Goal: Task Accomplishment & Management: Manage account settings

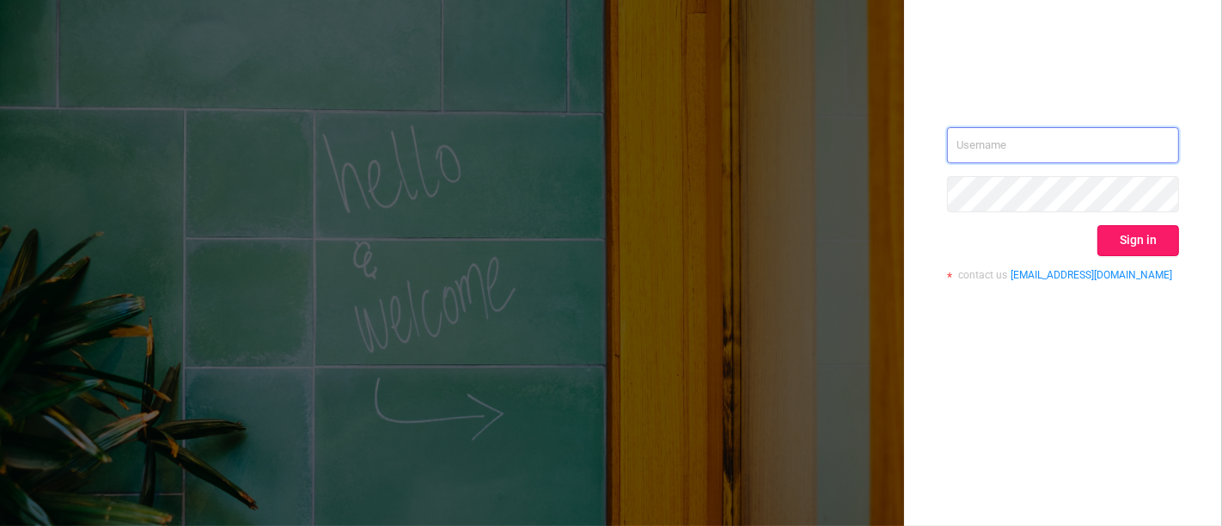
type input "[PERSON_NAME][EMAIL_ADDRESS][DOMAIN_NAME]"
click at [1164, 235] on div "[EMAIL_ADDRESS][DOMAIN_NAME] Sign in contact us [EMAIL_ADDRESS][DOMAIN_NAME]" at bounding box center [1063, 210] width 232 height 167
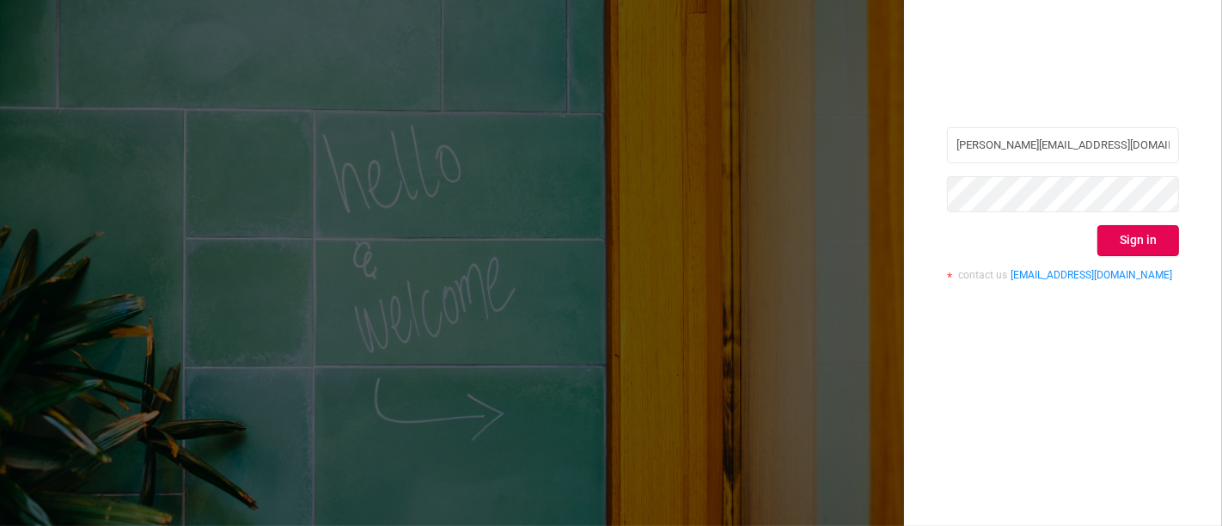
click at [1164, 230] on button "Sign in" at bounding box center [1139, 240] width 82 height 31
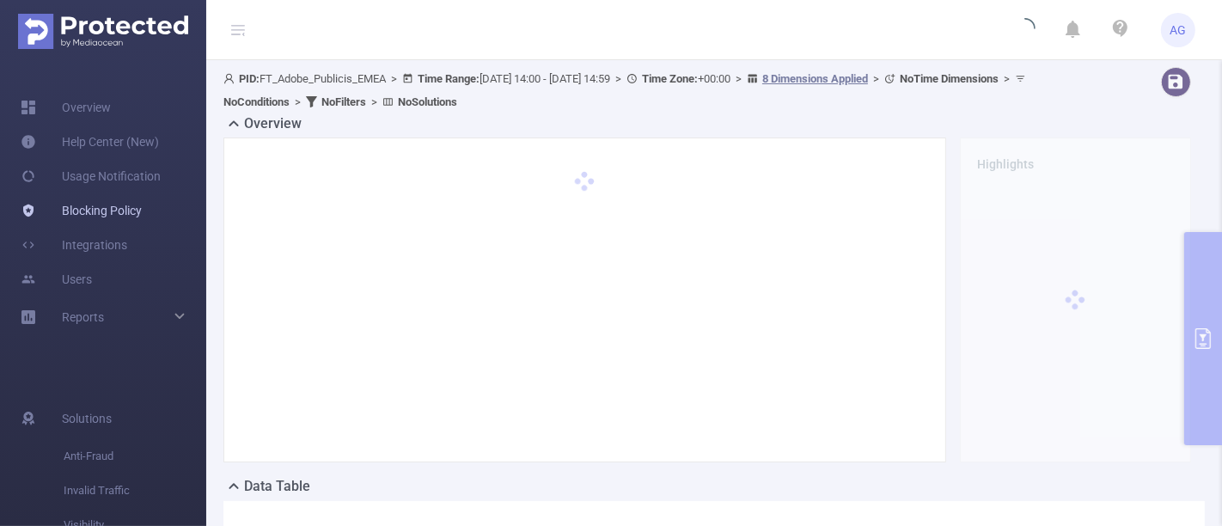
click at [107, 202] on link "Blocking Policy" at bounding box center [81, 210] width 121 height 34
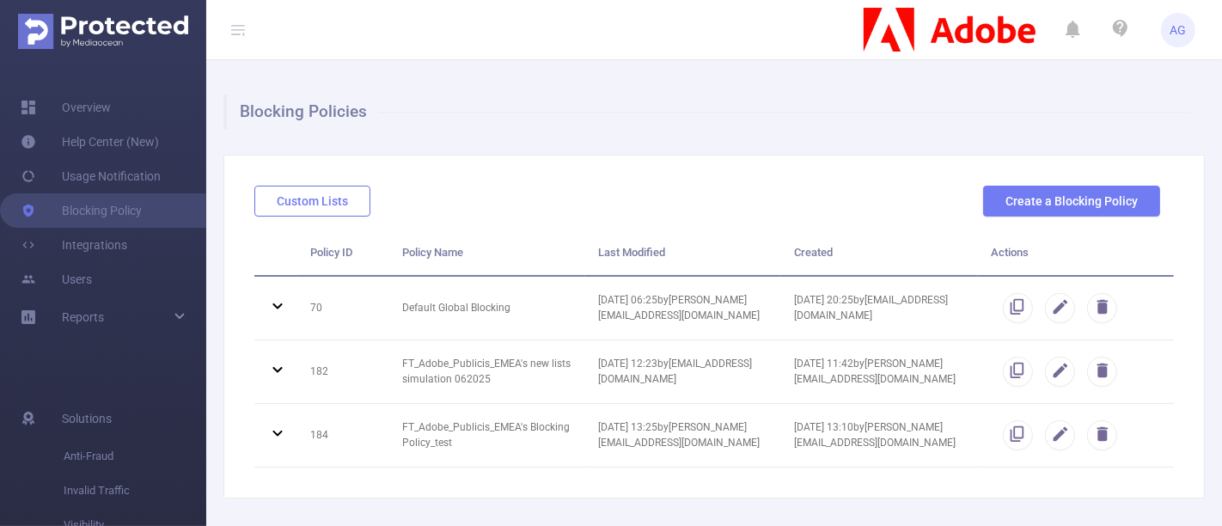
click at [295, 199] on button "Custom Lists" at bounding box center [312, 201] width 116 height 31
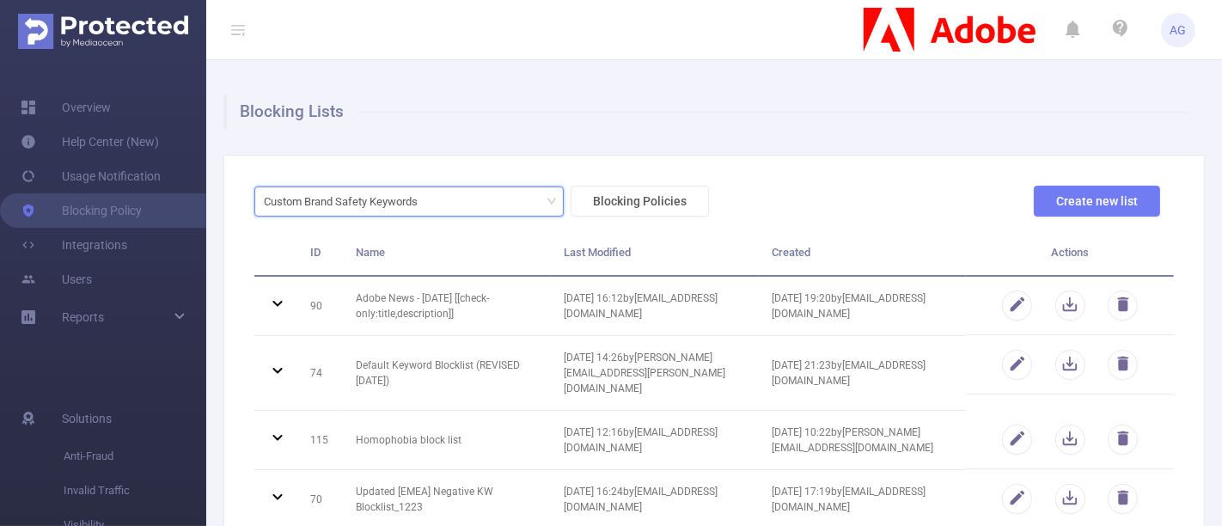
click at [432, 197] on div "Custom Brand Safety Keywords" at bounding box center [409, 201] width 291 height 28
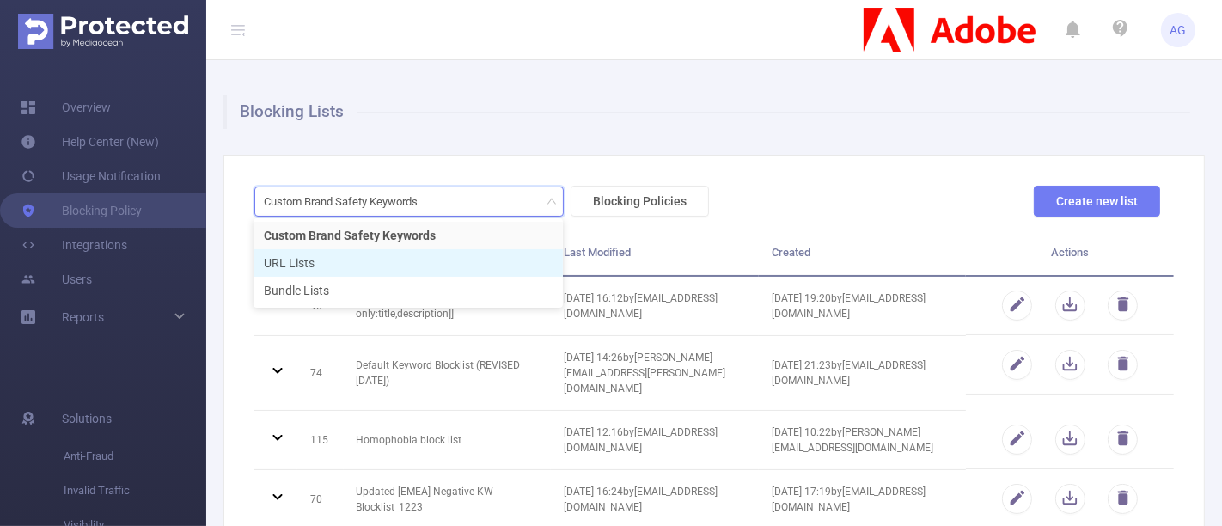
click at [406, 259] on li "URL Lists" at bounding box center [408, 263] width 309 height 28
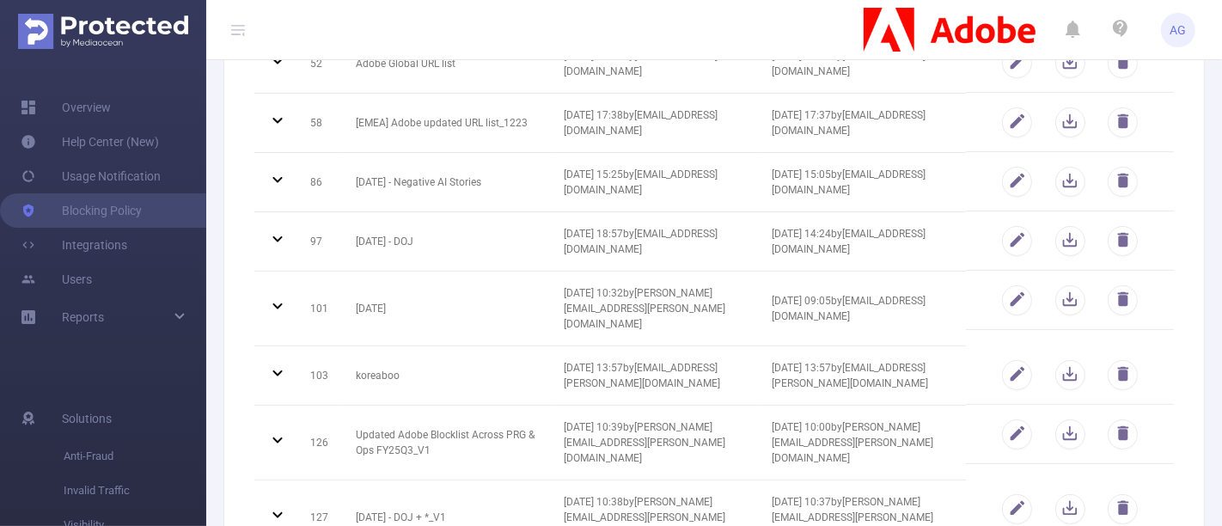
scroll to position [286, 0]
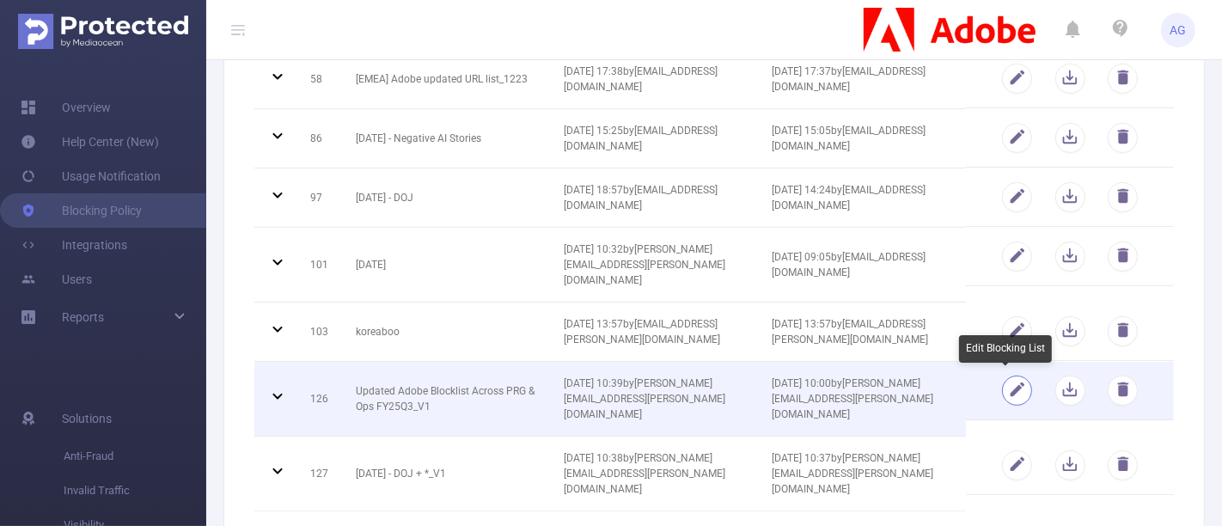
click at [1002, 385] on button "button" at bounding box center [1017, 391] width 30 height 30
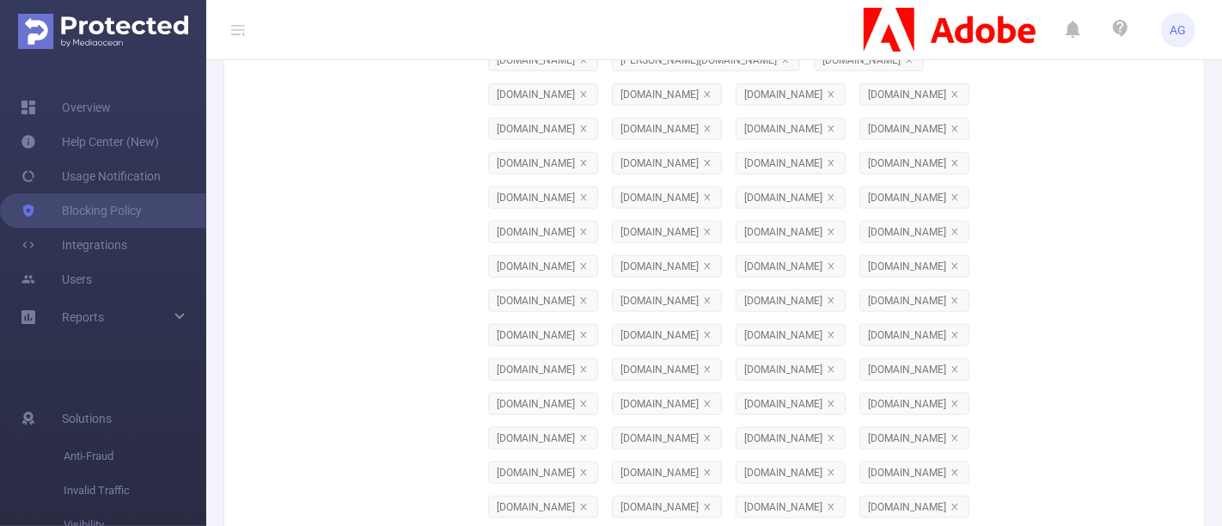
scroll to position [23650, 0]
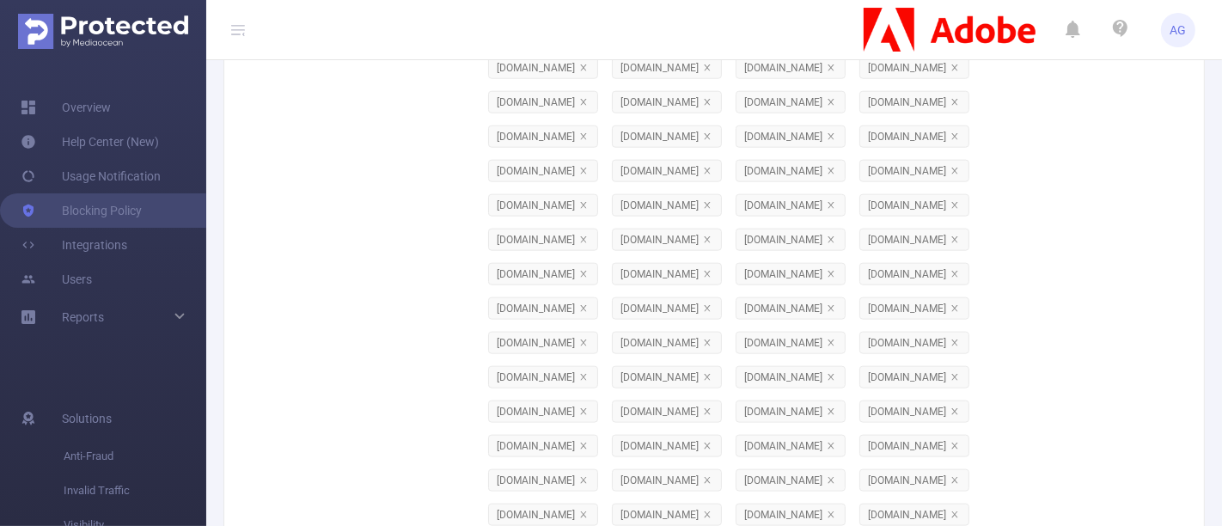
paste input
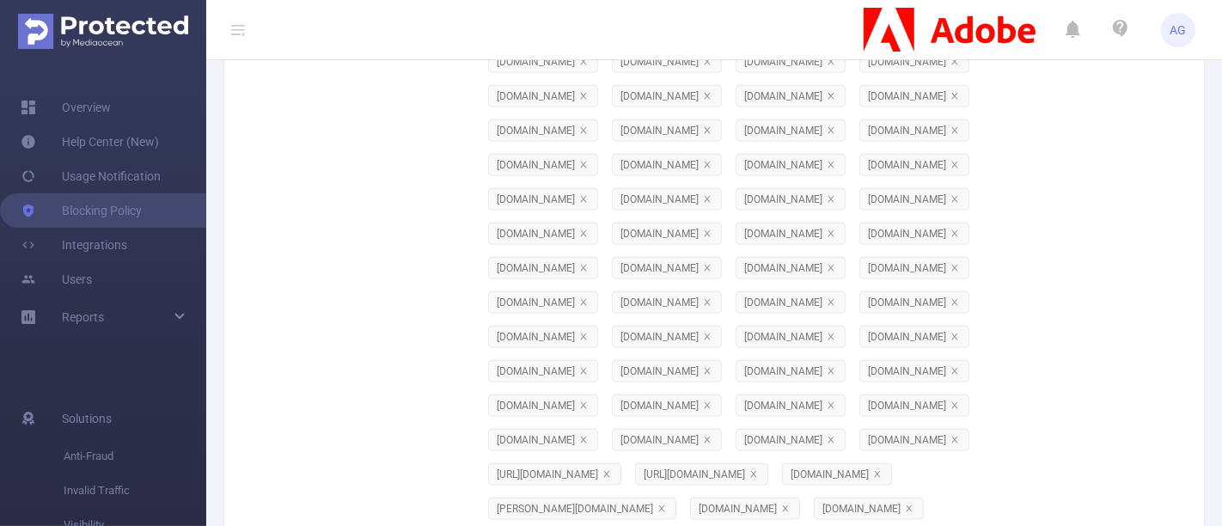
scroll to position [23823, 0]
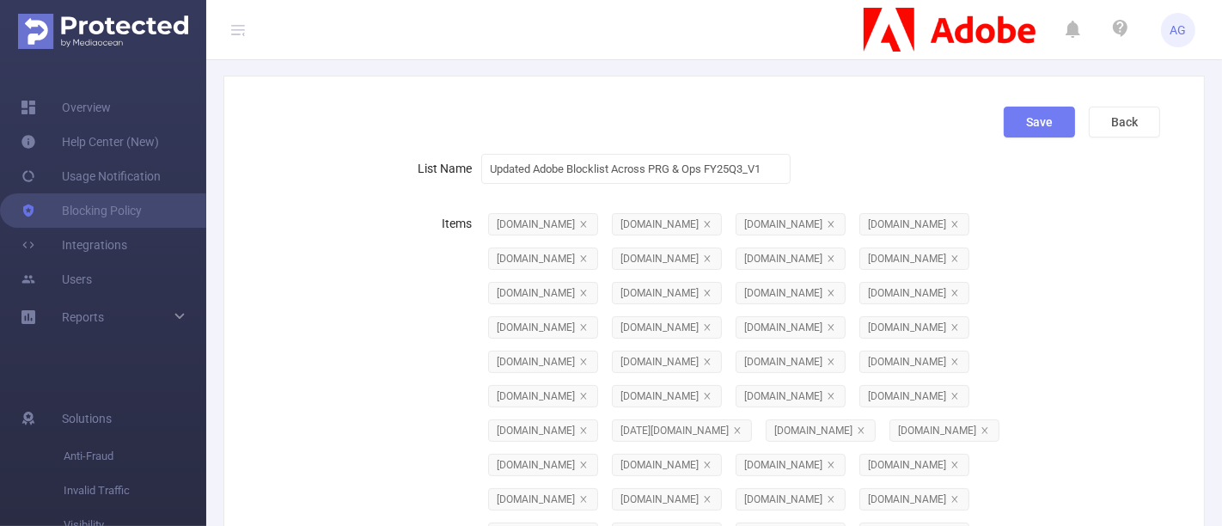
scroll to position [0, 0]
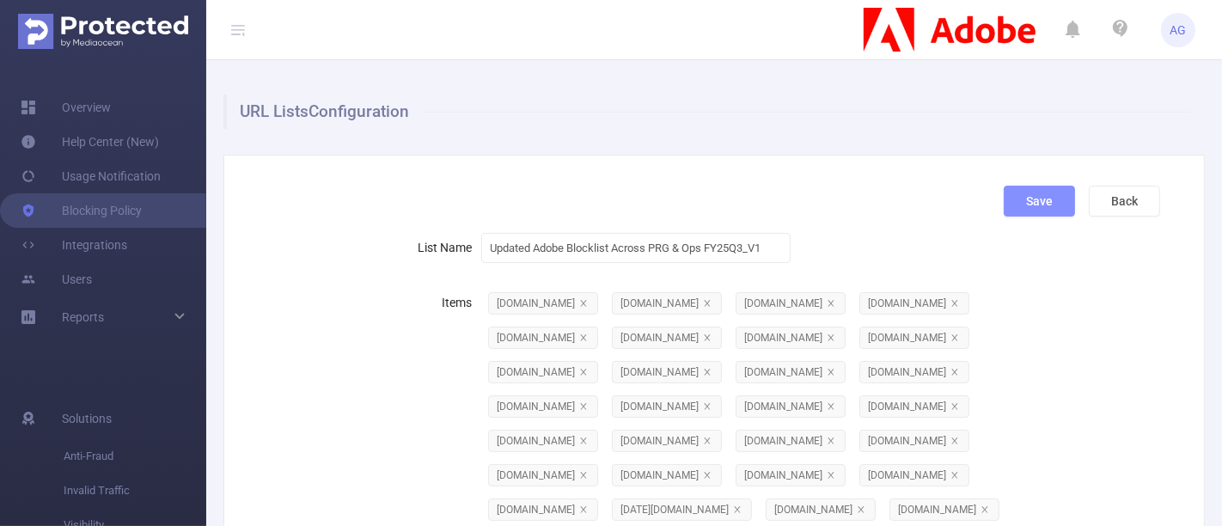
click at [1045, 192] on button "Save" at bounding box center [1039, 201] width 71 height 31
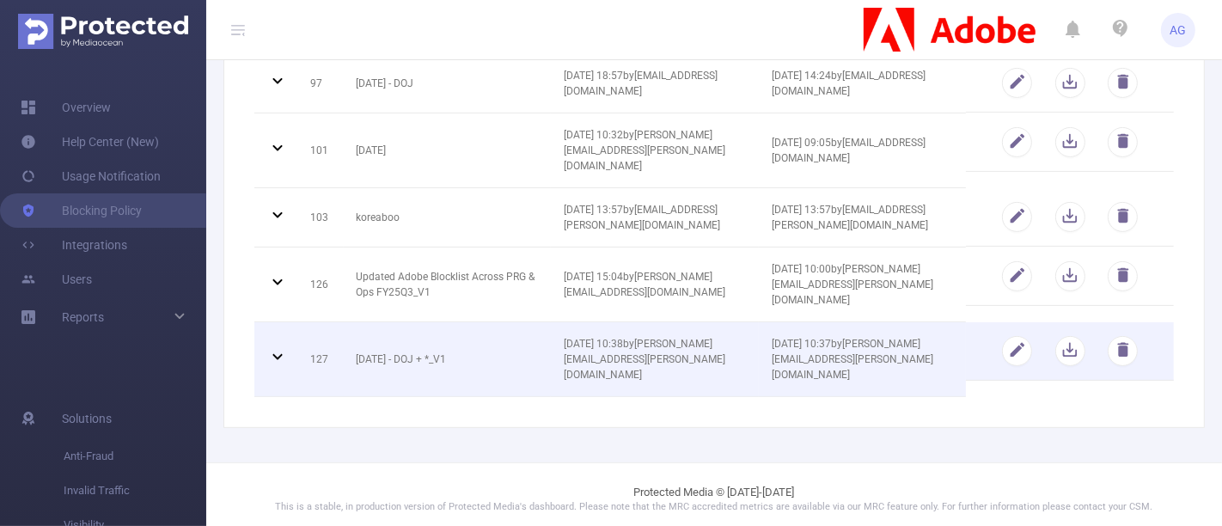
scroll to position [407, 0]
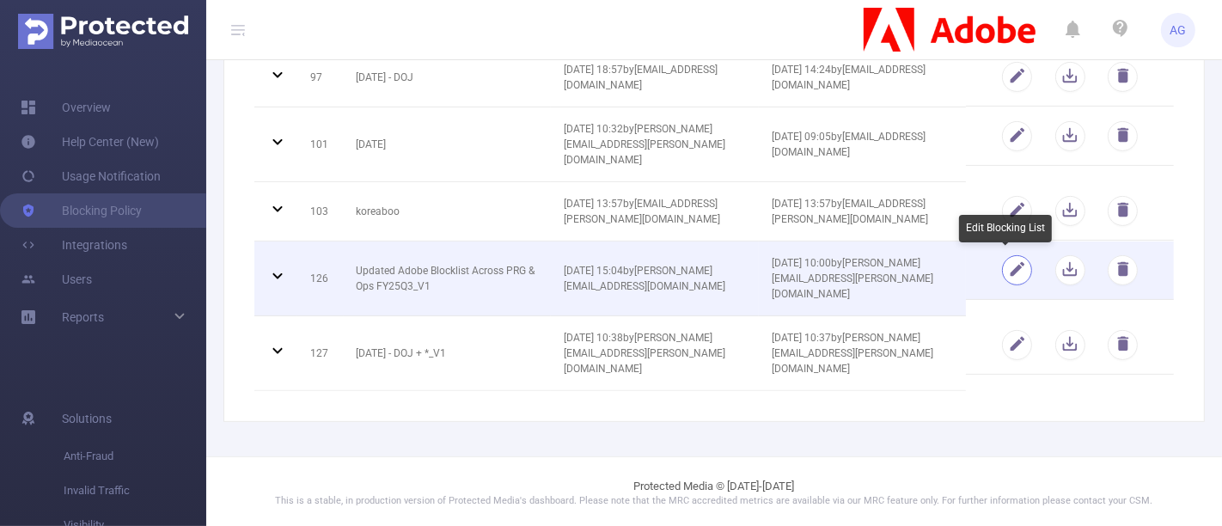
click at [1012, 268] on button "button" at bounding box center [1017, 270] width 30 height 30
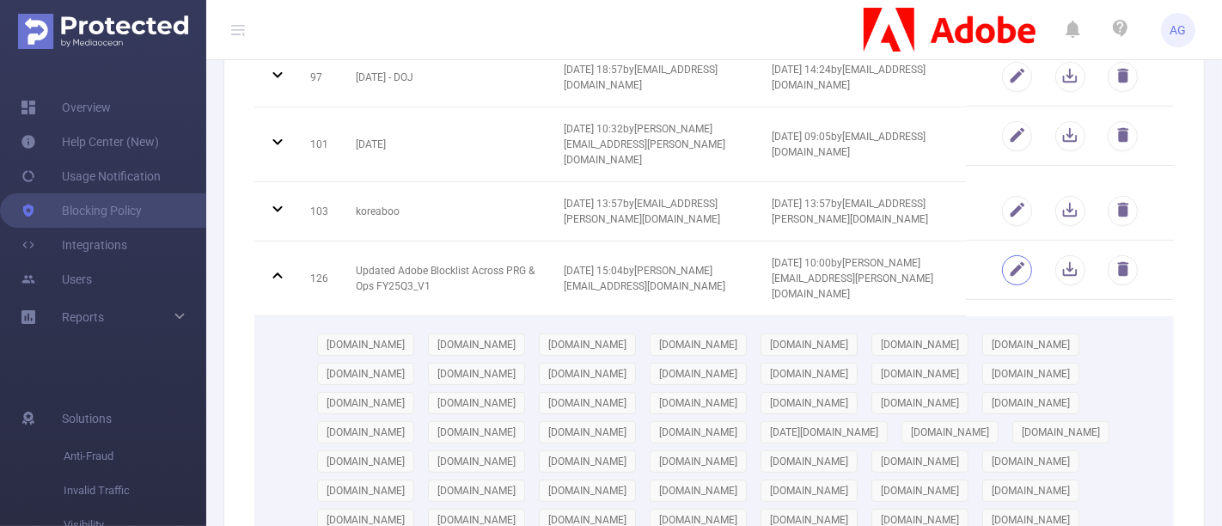
scroll to position [726, 0]
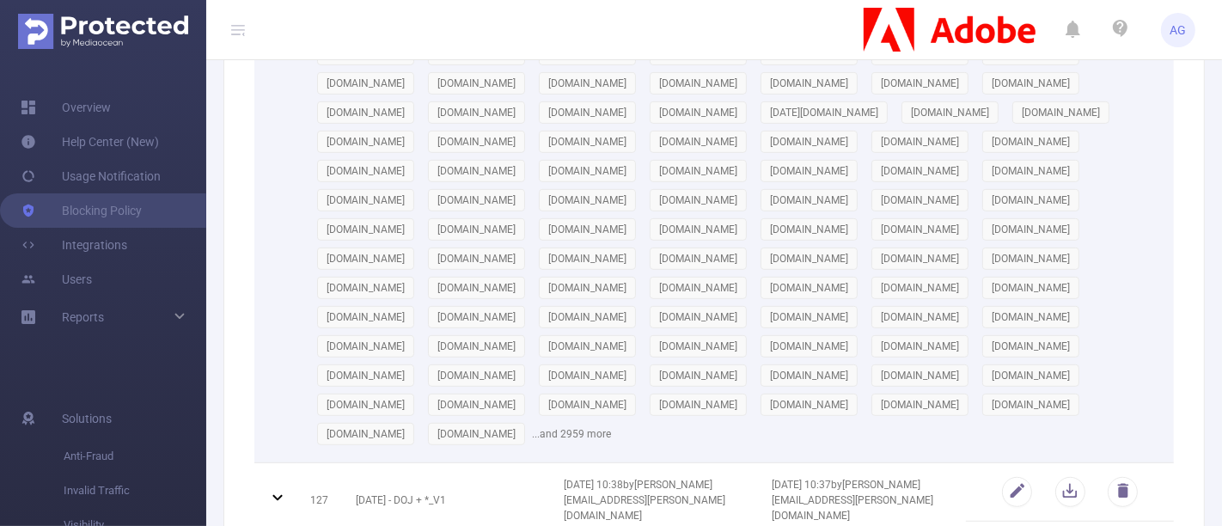
click at [477, 285] on div "[DOMAIN_NAME] [DOMAIN_NAME] [DOMAIN_NAME] [DOMAIN_NAME] [DOMAIN_NAME] [DOMAIN_N…" at bounding box center [735, 229] width 851 height 438
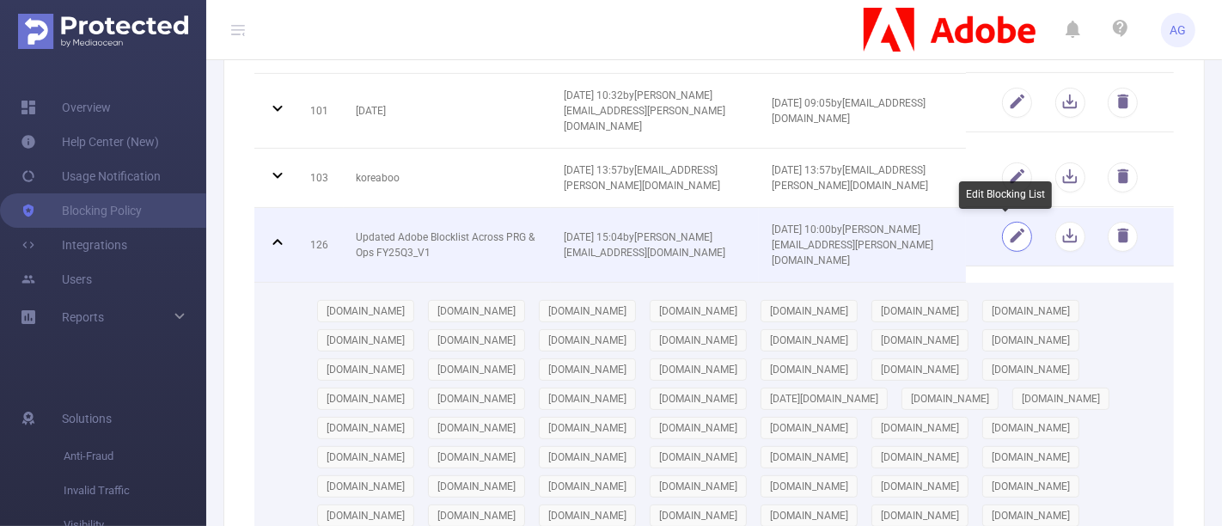
click at [1002, 235] on button "button" at bounding box center [1017, 237] width 30 height 30
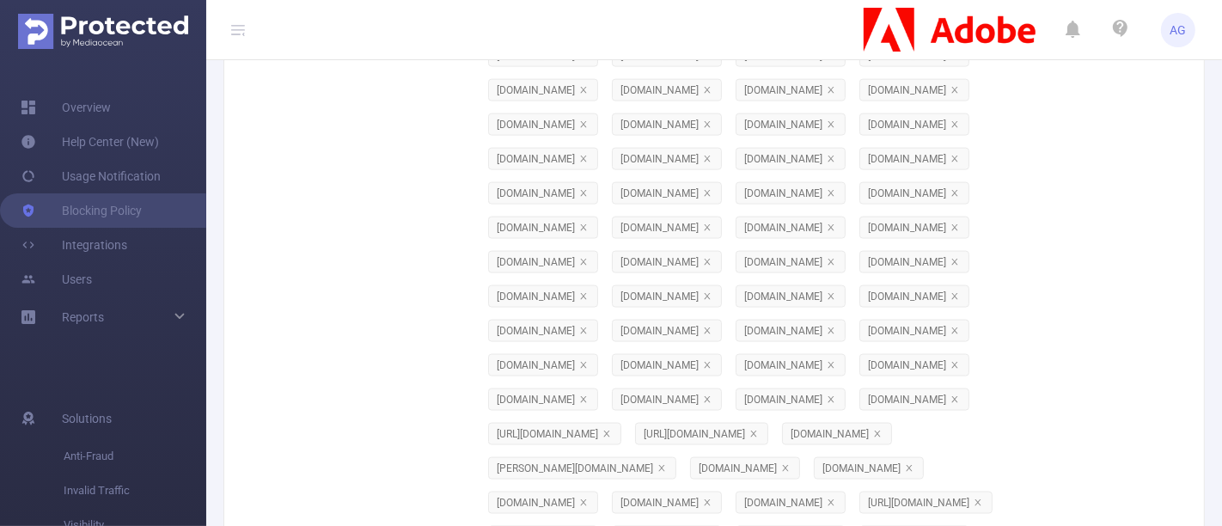
scroll to position [23976, 0]
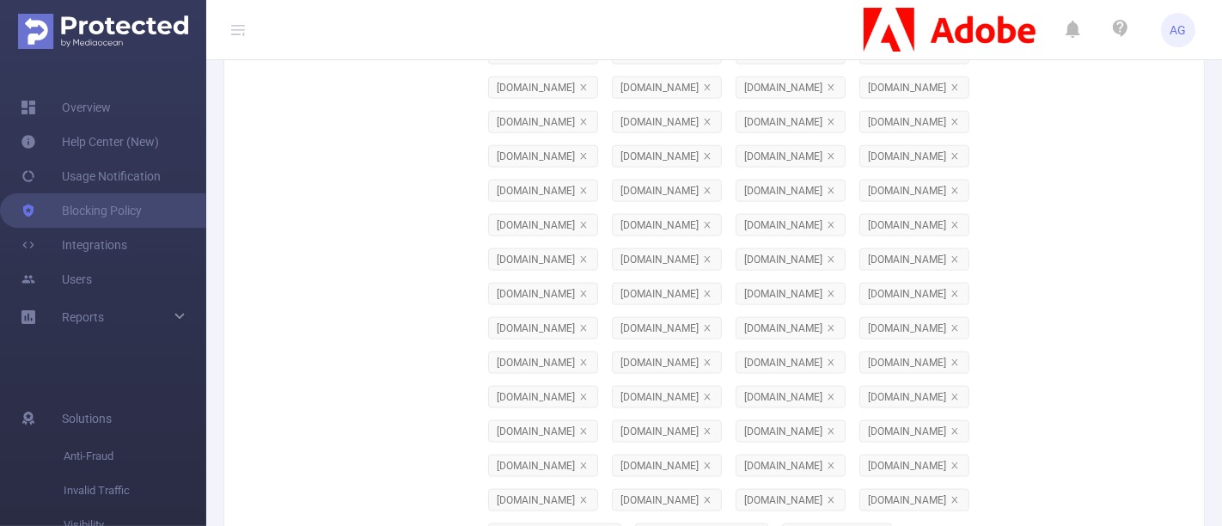
scroll to position [23881, 0]
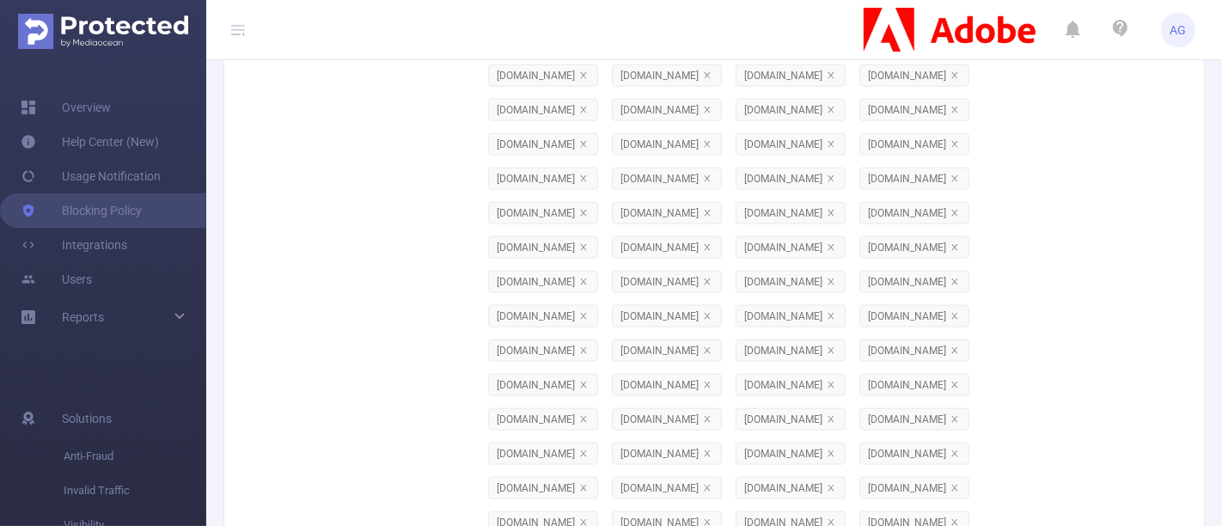
scroll to position [23785, 0]
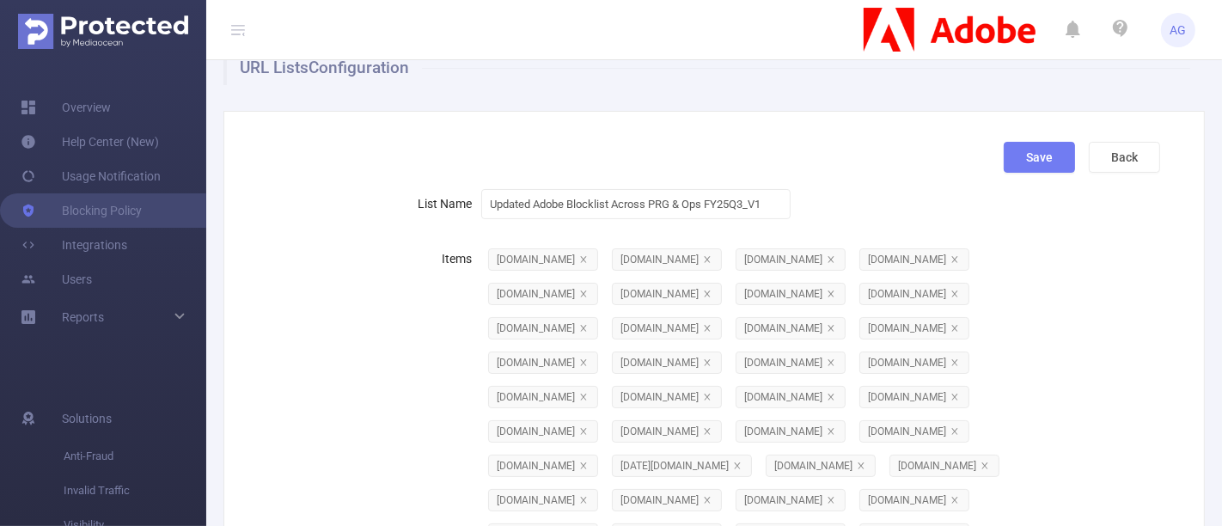
scroll to position [0, 0]
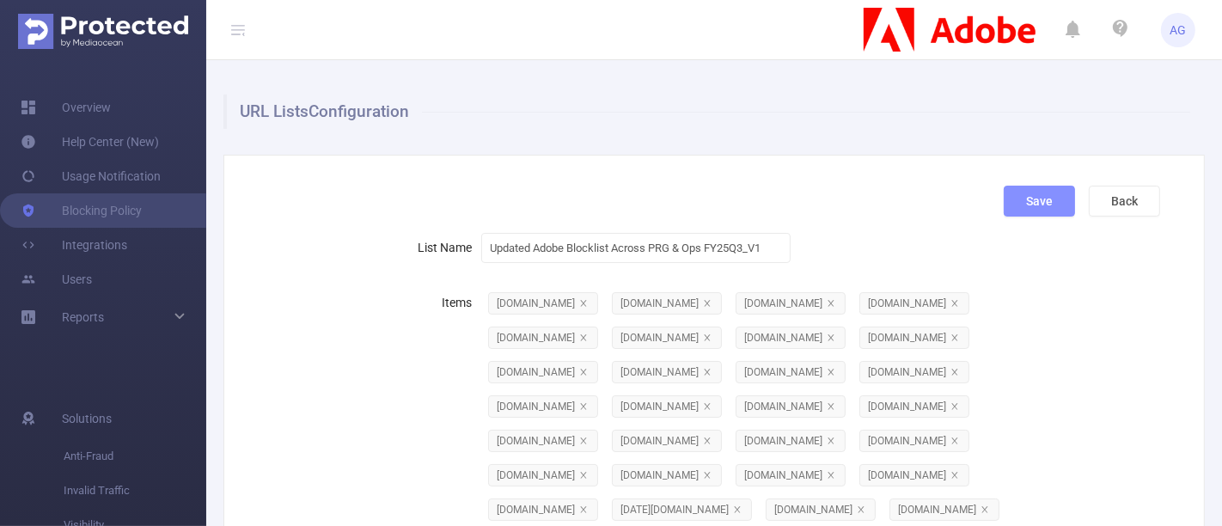
click at [1021, 213] on button "Save" at bounding box center [1039, 201] width 71 height 31
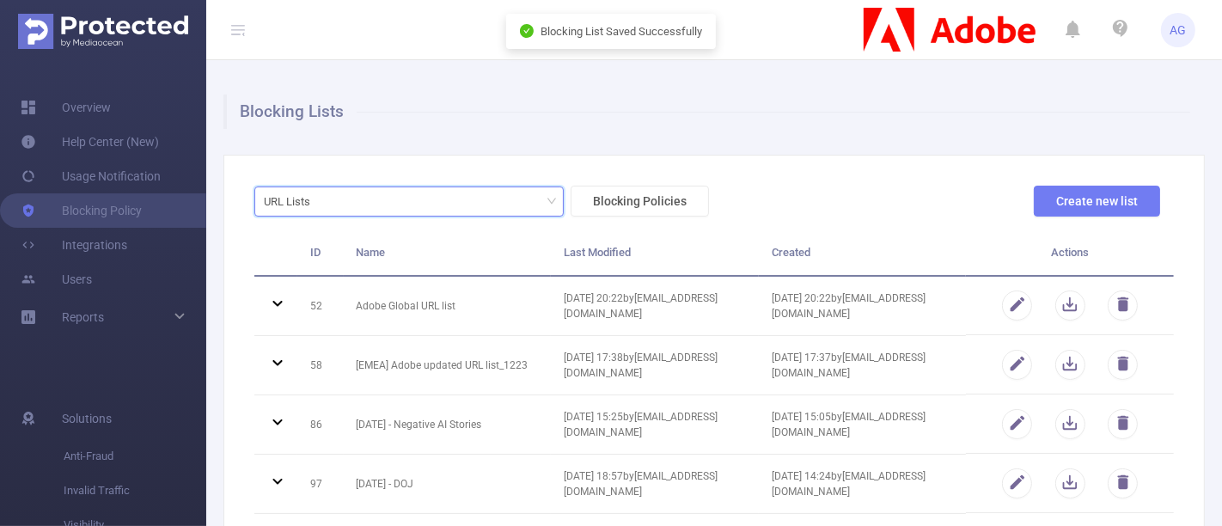
click at [491, 208] on div "URL Lists" at bounding box center [409, 201] width 291 height 28
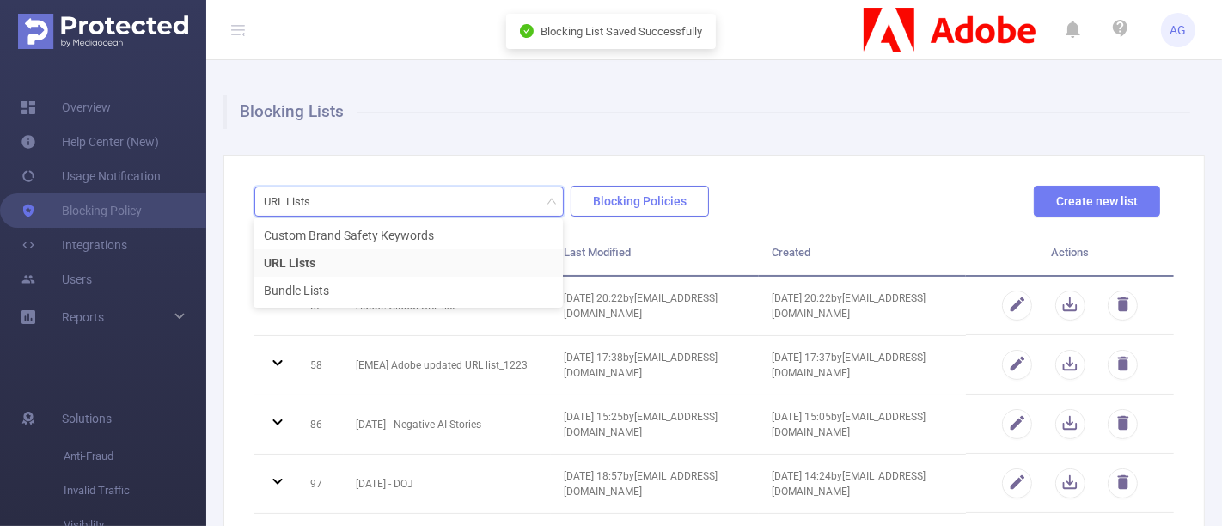
click at [655, 202] on button "Blocking Policies" at bounding box center [640, 201] width 138 height 31
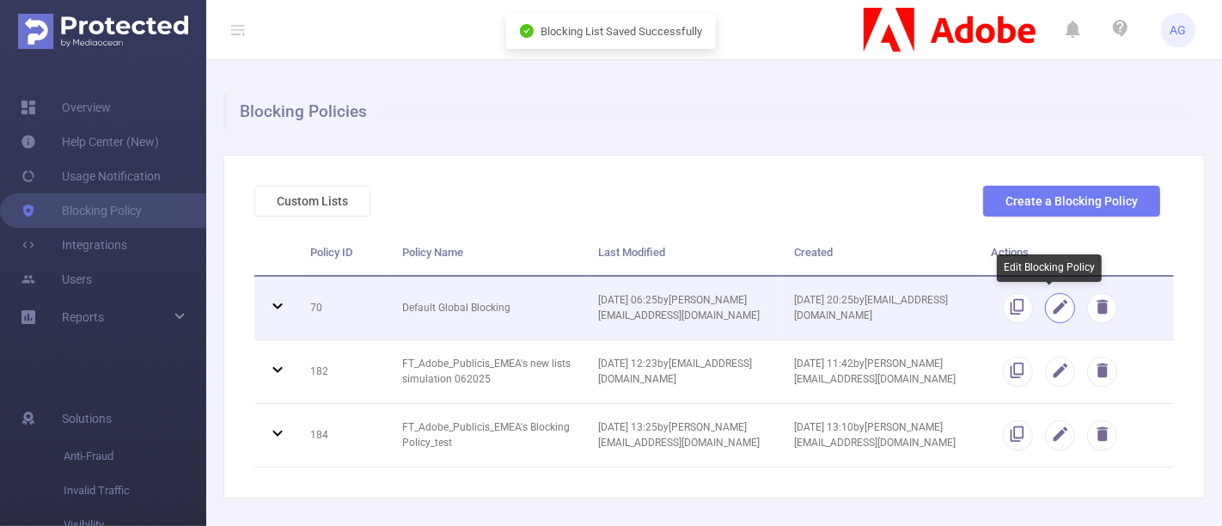
click at [1054, 309] on button "button" at bounding box center [1060, 308] width 30 height 30
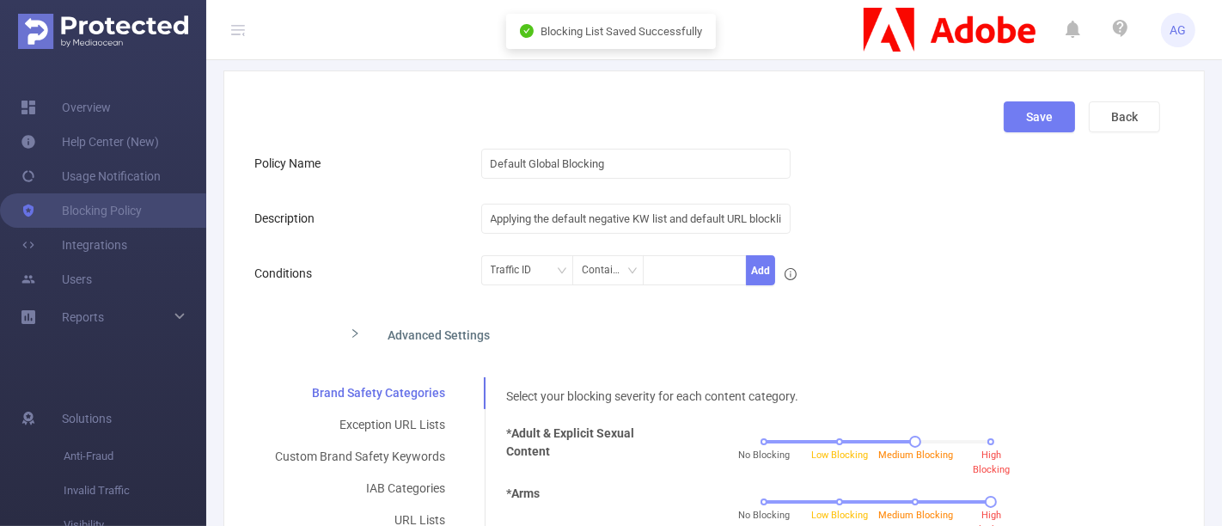
scroll to position [286, 0]
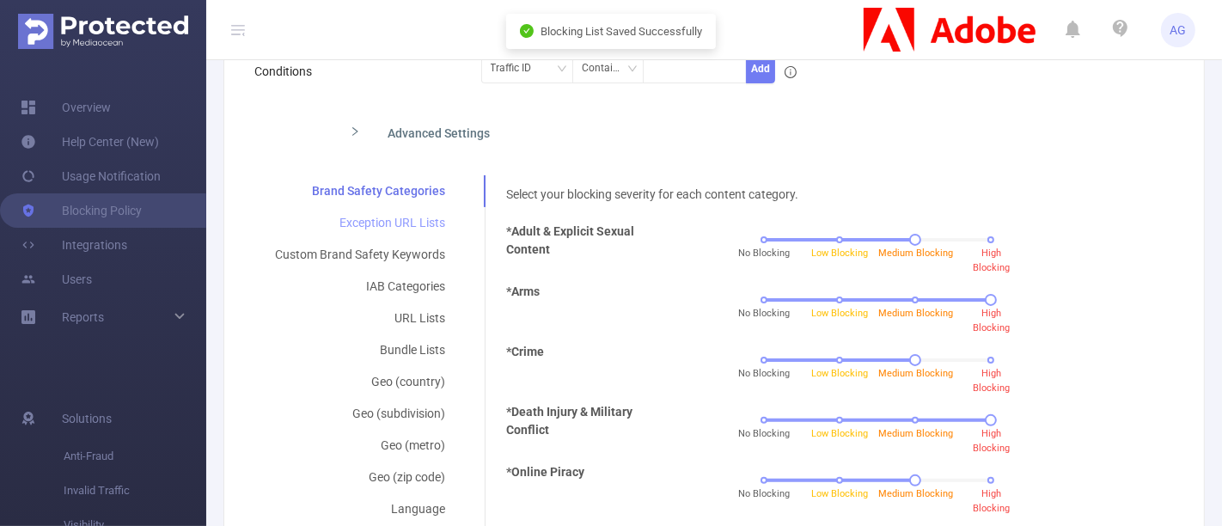
click at [378, 221] on div "Exception URL Lists" at bounding box center [359, 223] width 211 height 32
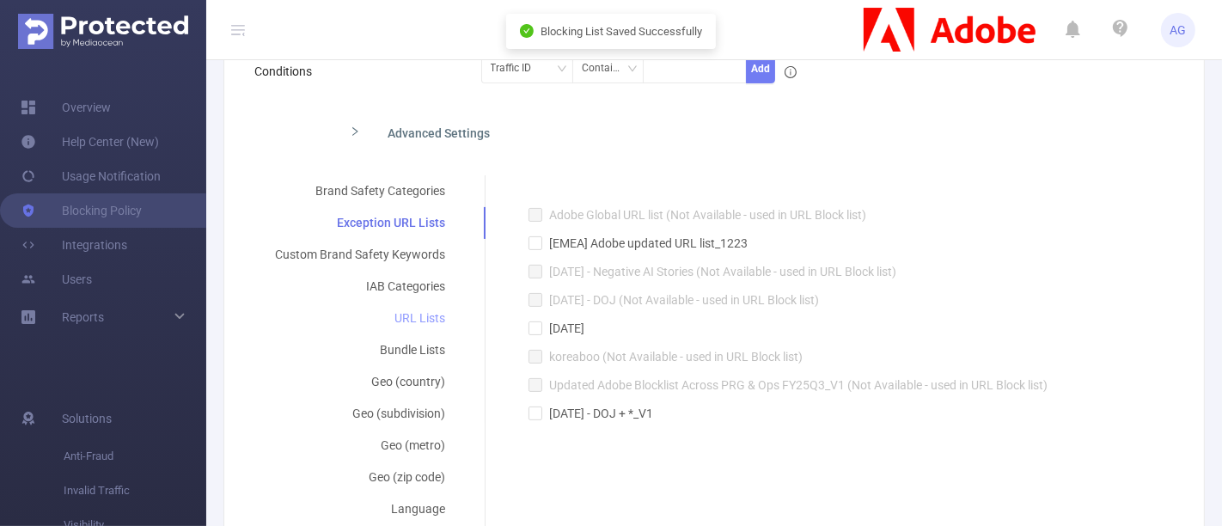
click at [429, 327] on div "URL Lists" at bounding box center [359, 319] width 211 height 32
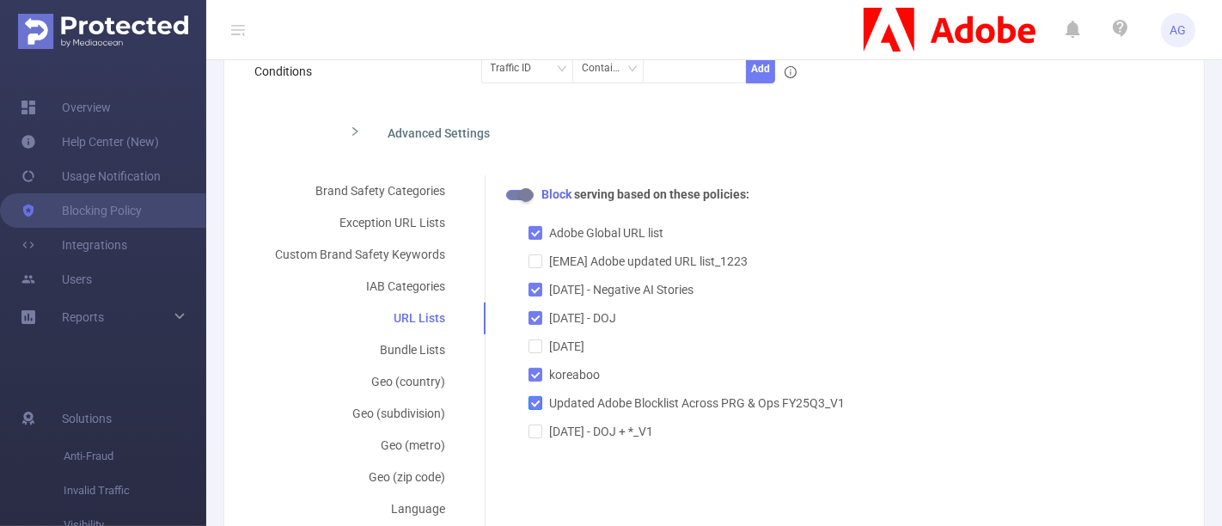
click at [536, 407] on input "Updated Adobe Blocklist Across PRG & Ops FY25Q3_V1" at bounding box center [535, 402] width 12 height 12
checkbox input "true"
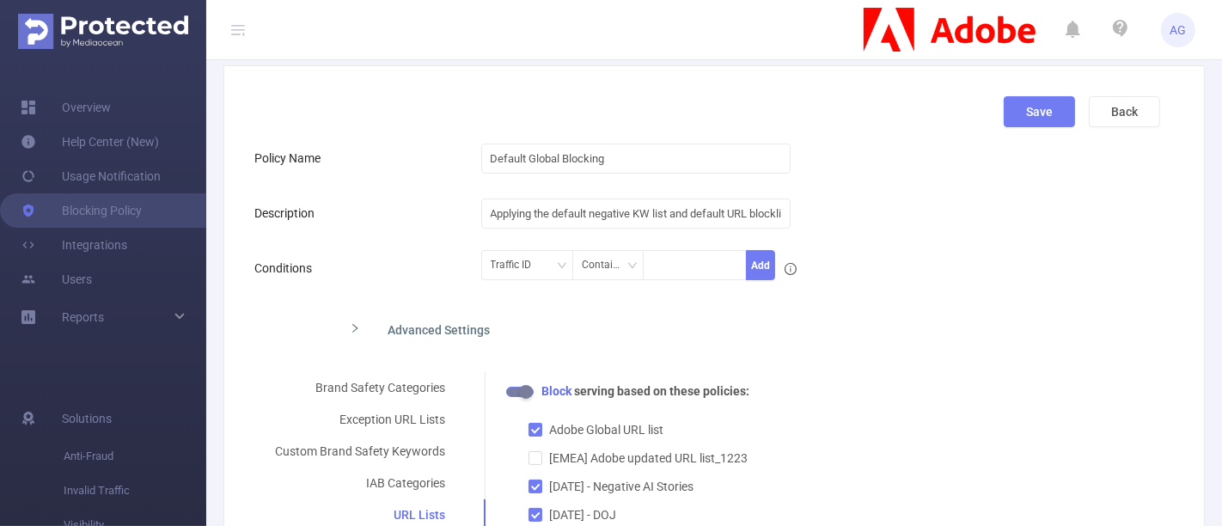
scroll to position [0, 0]
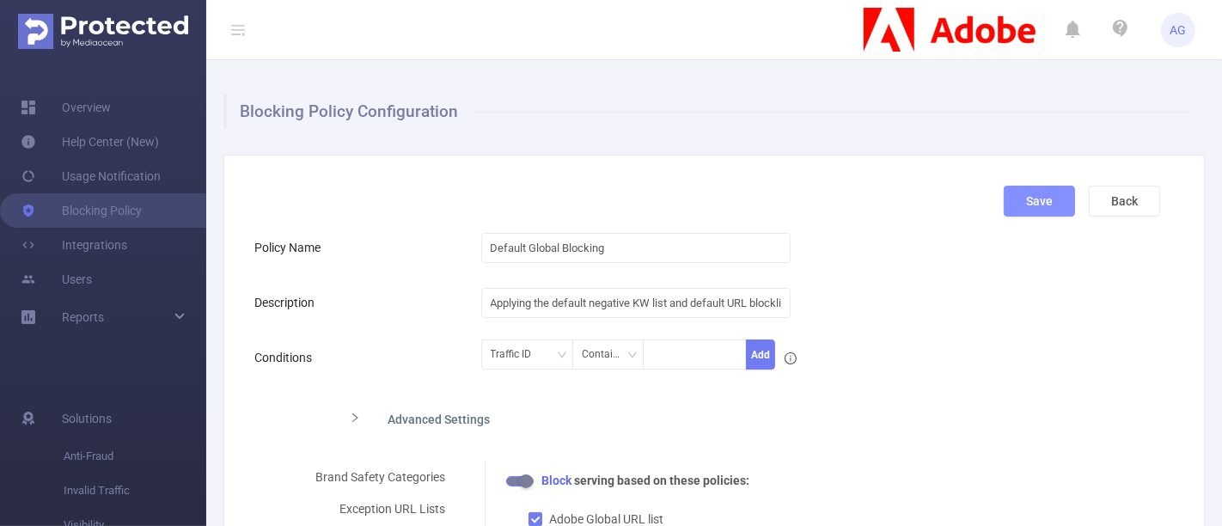
click at [1021, 201] on button "Save" at bounding box center [1039, 201] width 71 height 31
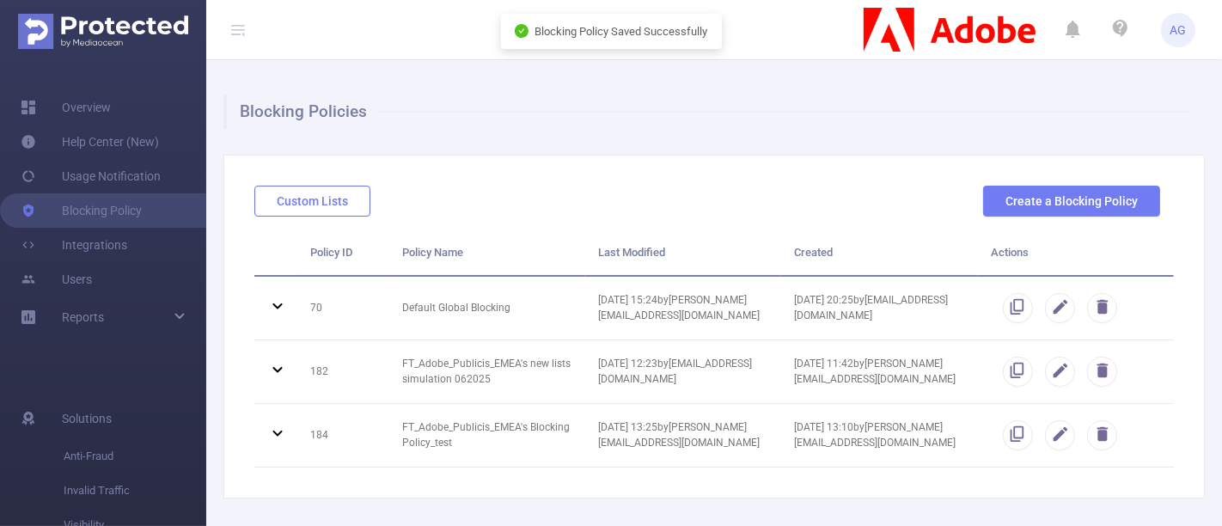
click at [307, 199] on button "Custom Lists" at bounding box center [312, 201] width 116 height 31
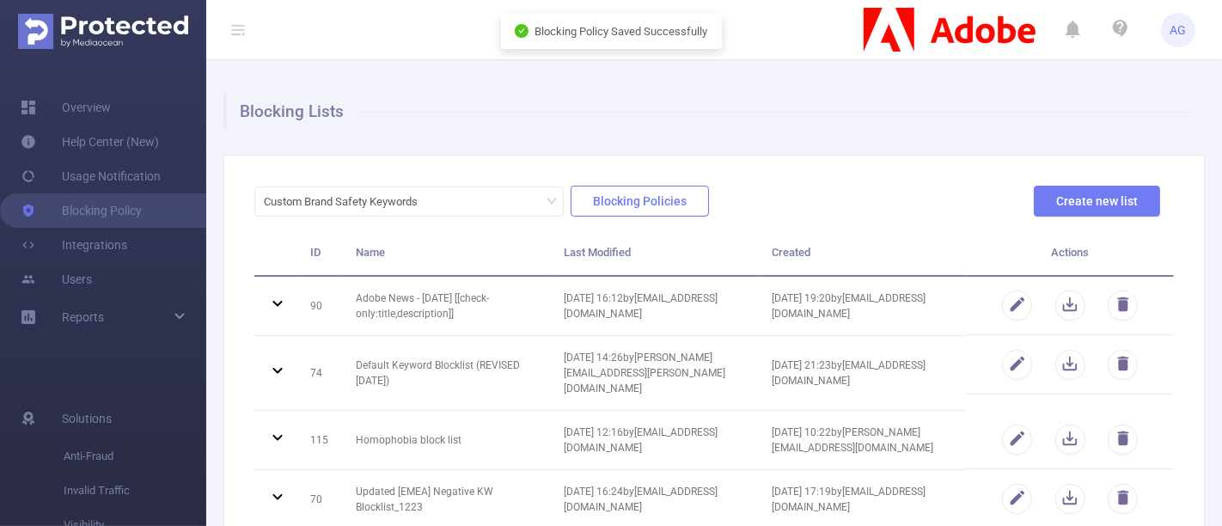
click at [617, 197] on button "Blocking Policies" at bounding box center [640, 201] width 138 height 31
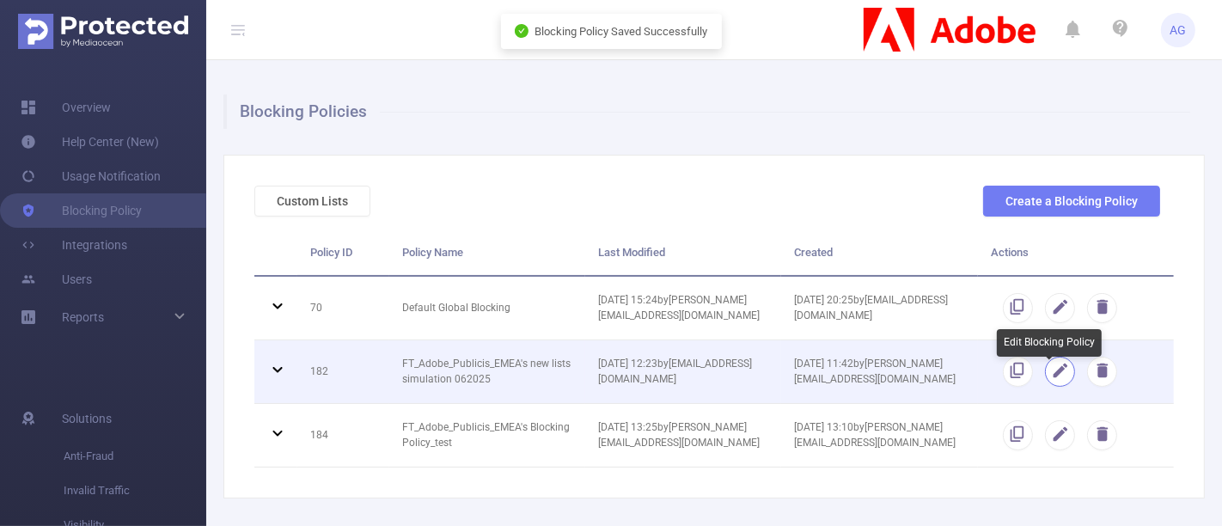
click at [1052, 378] on button "button" at bounding box center [1060, 372] width 30 height 30
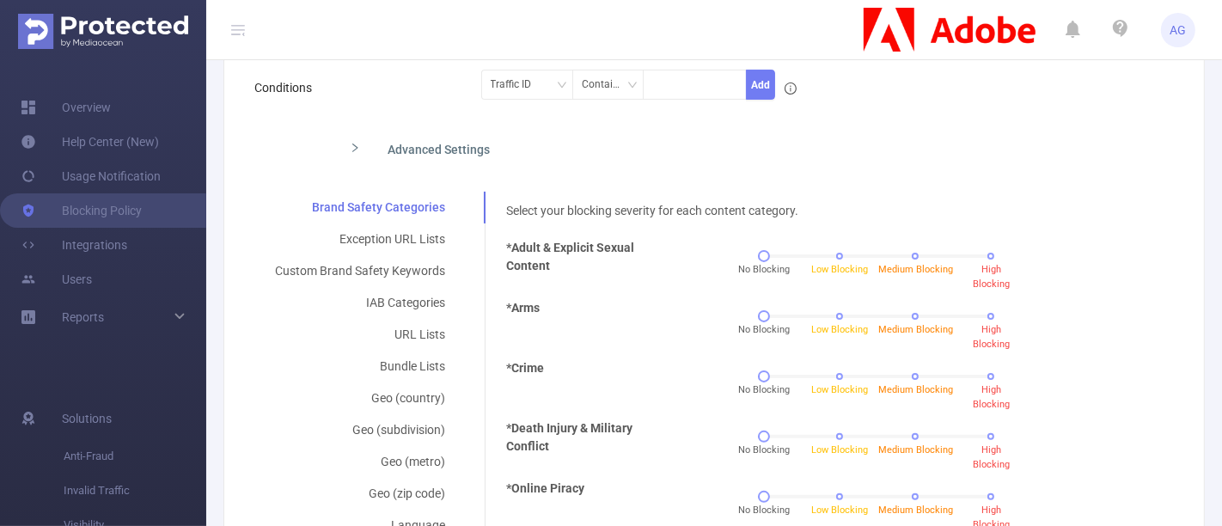
scroll to position [382, 0]
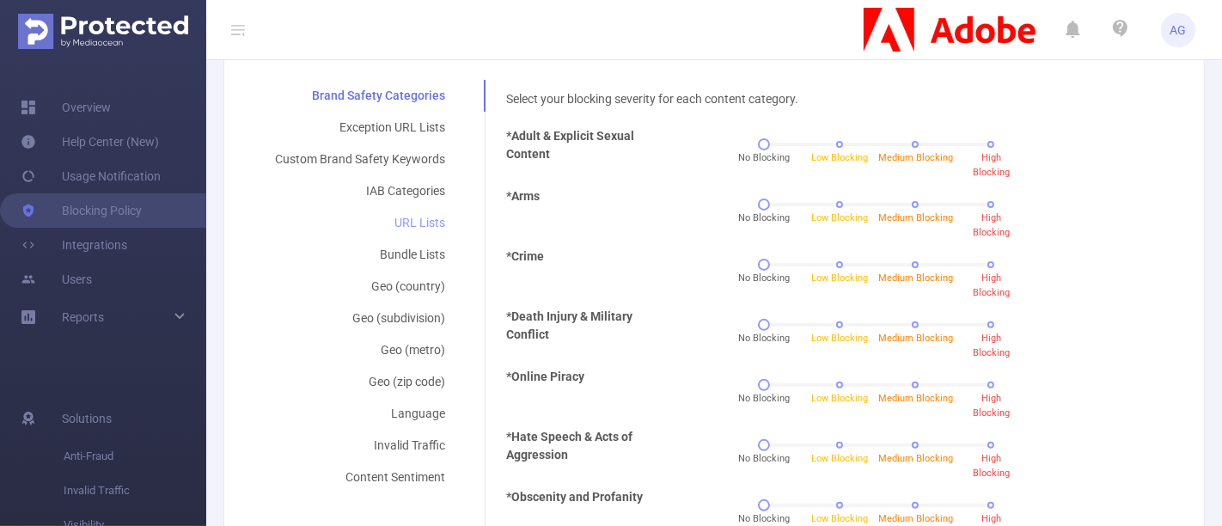
click at [417, 218] on div "URL Lists" at bounding box center [359, 223] width 211 height 32
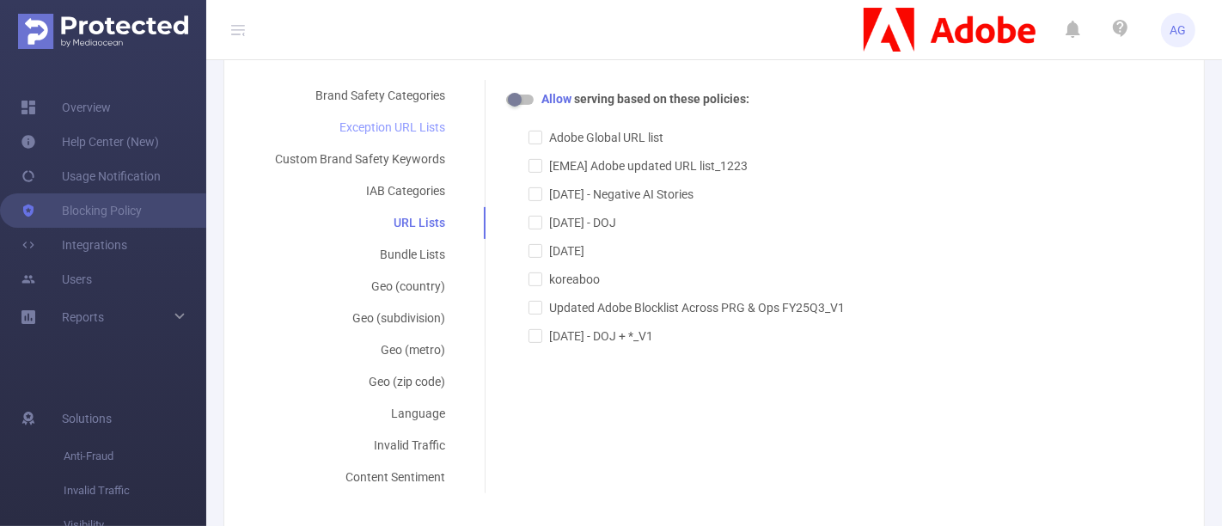
click at [413, 132] on div "Exception URL Lists" at bounding box center [359, 128] width 211 height 32
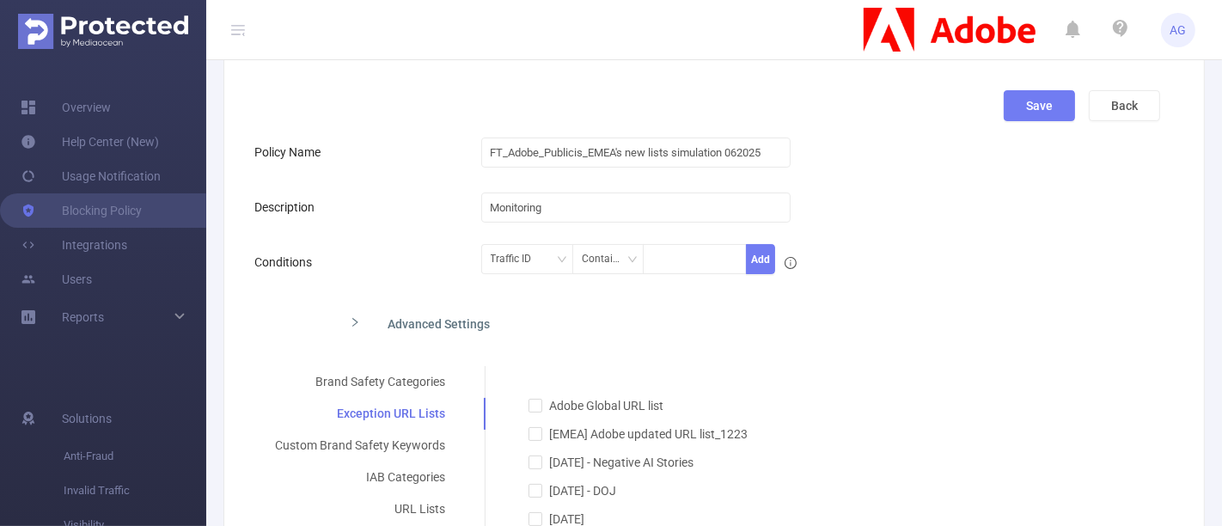
scroll to position [0, 0]
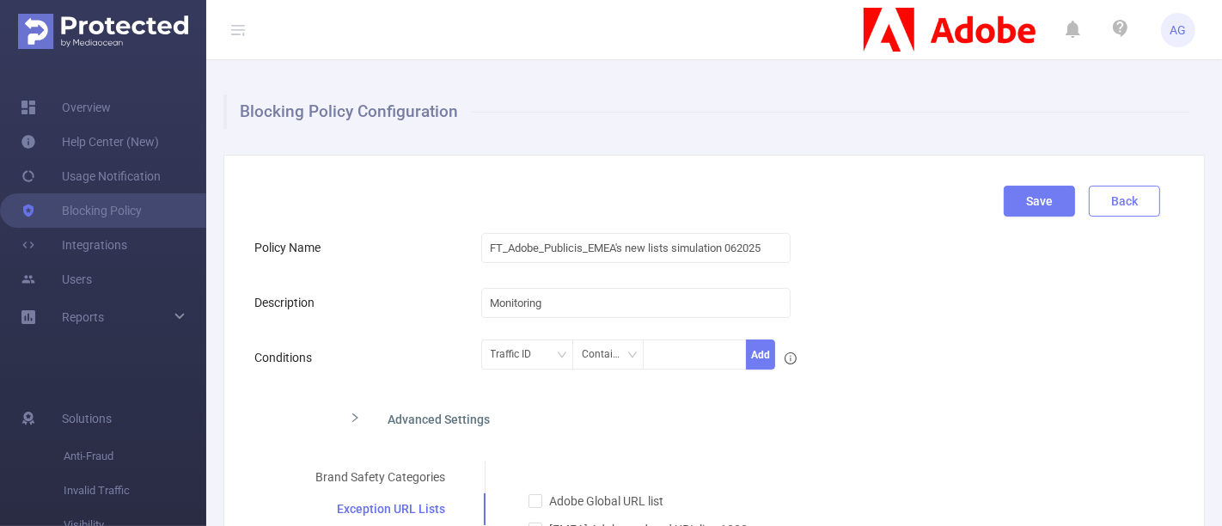
click at [1117, 206] on button "Back" at bounding box center [1124, 201] width 71 height 31
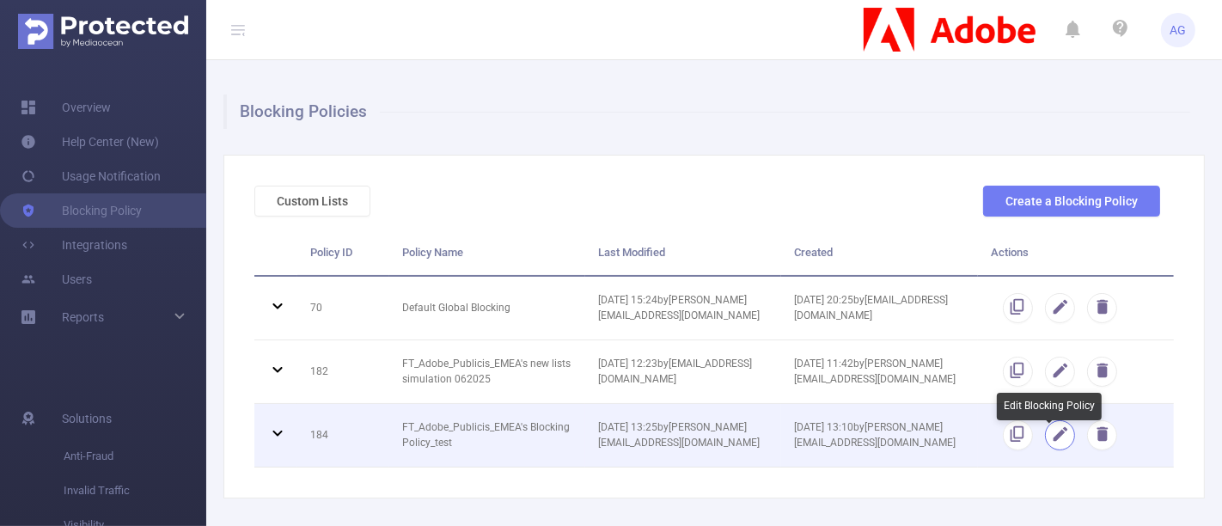
click at [1050, 440] on button "button" at bounding box center [1060, 435] width 30 height 30
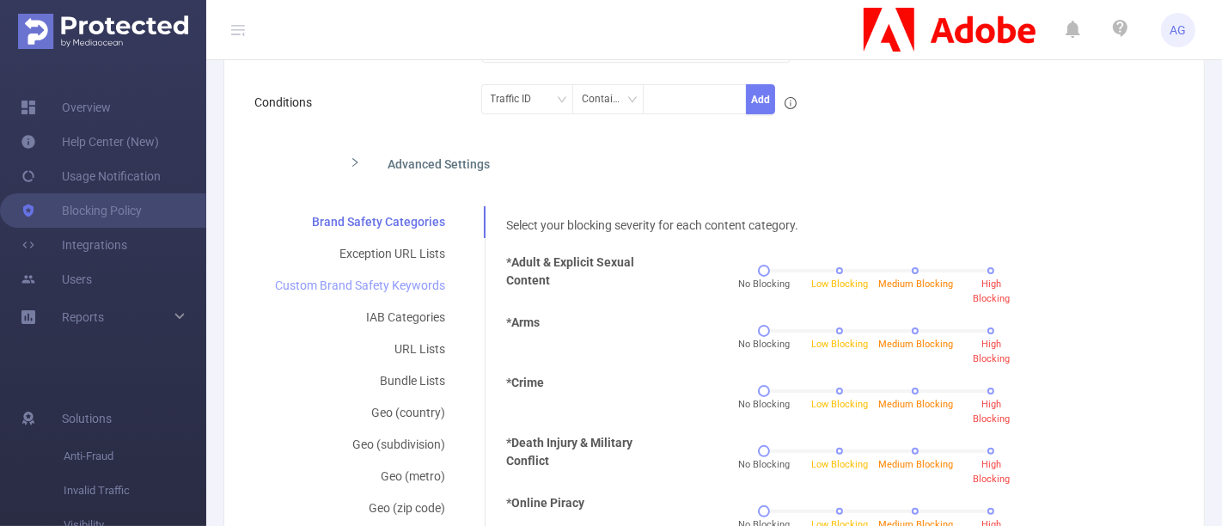
scroll to position [286, 0]
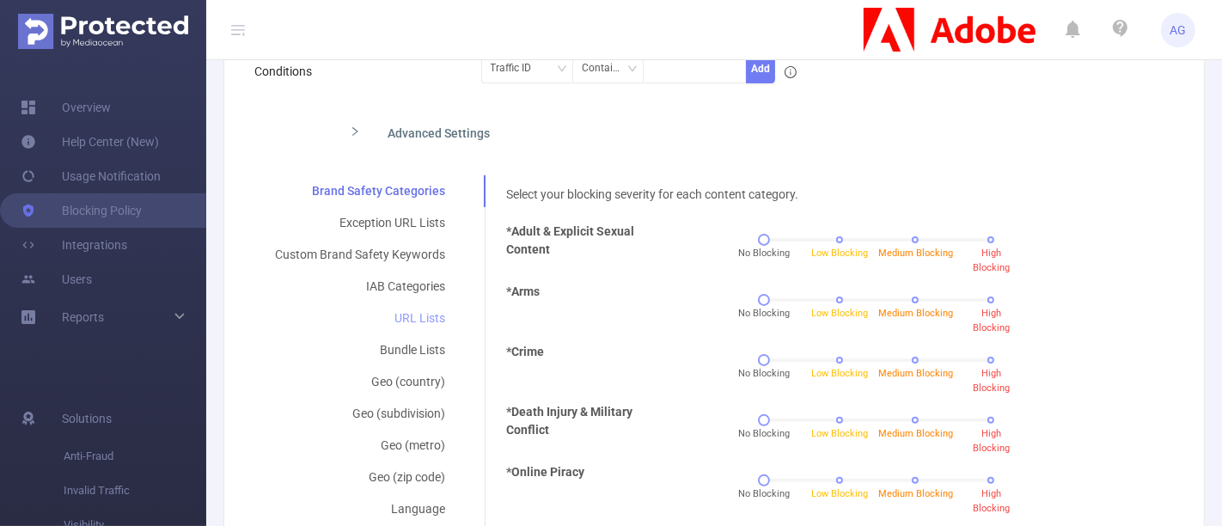
click at [426, 322] on div "URL Lists" at bounding box center [359, 319] width 211 height 32
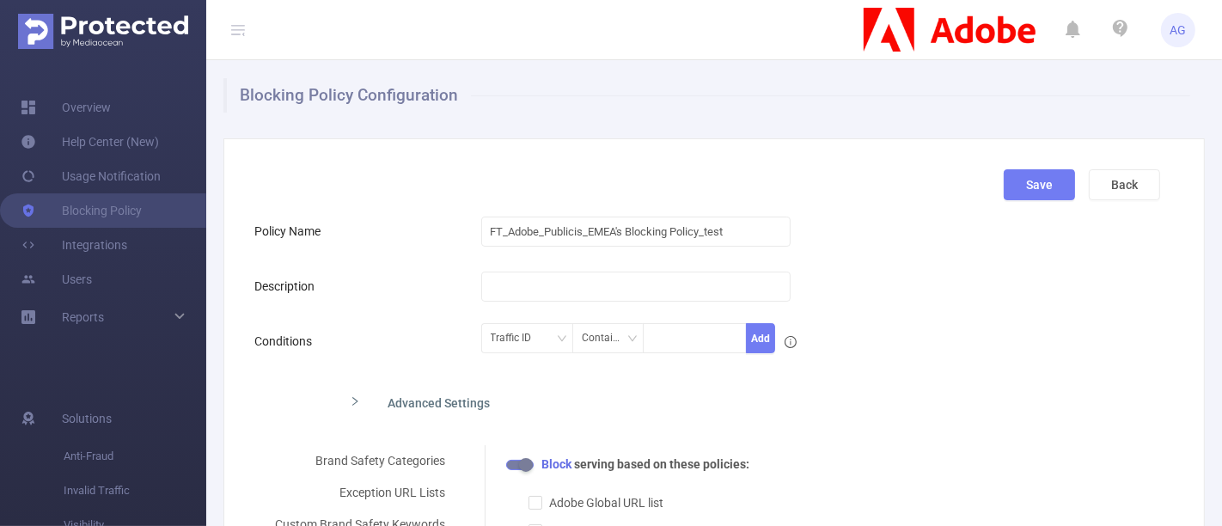
scroll to position [0, 0]
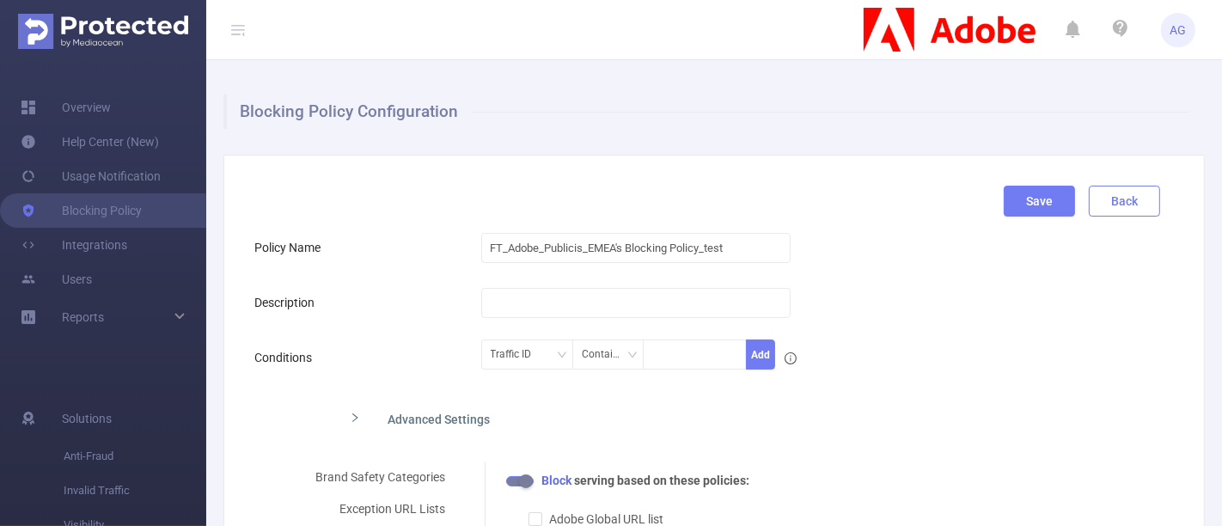
click at [1138, 186] on button "Back" at bounding box center [1124, 201] width 71 height 31
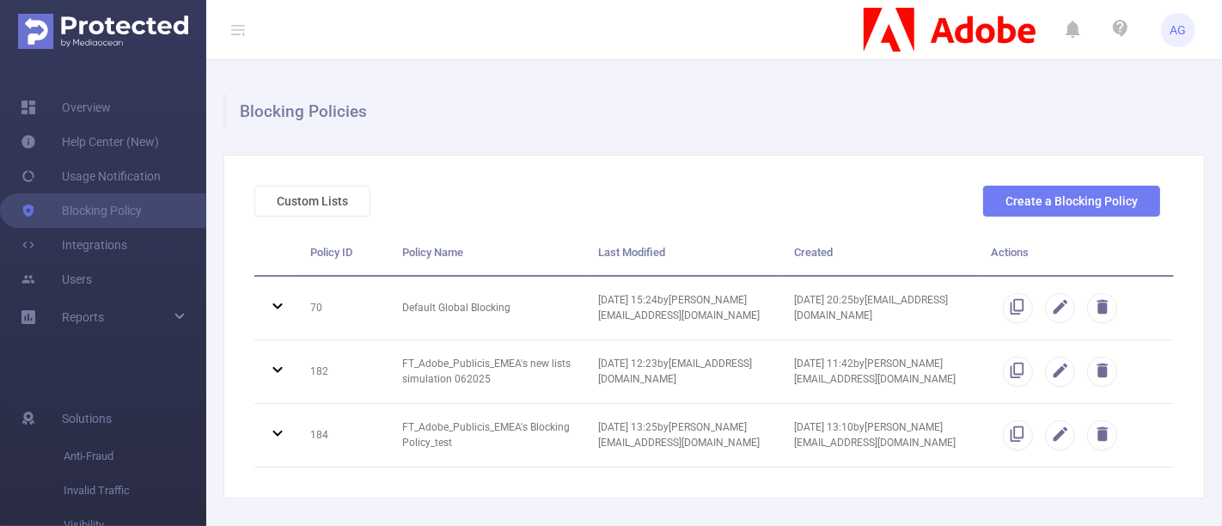
click at [611, 118] on h1 "Blocking Policies" at bounding box center [706, 112] width 967 height 34
